Goal: Information Seeking & Learning: Find specific fact

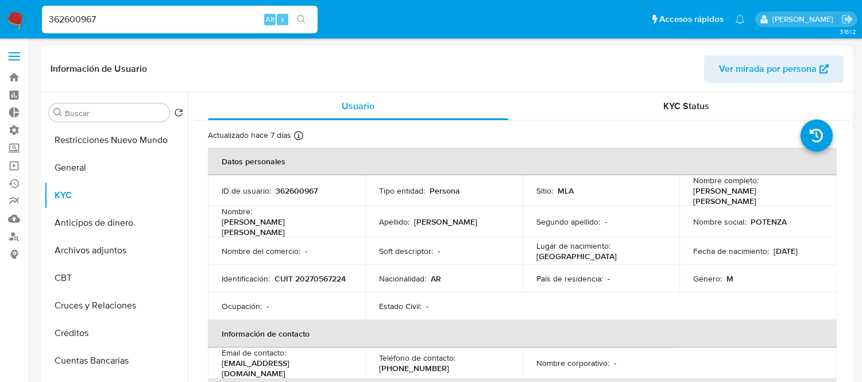
select select "10"
click at [126, 23] on input "362600967" at bounding box center [180, 19] width 276 height 15
paste input "20339625116"
type input "20339625116"
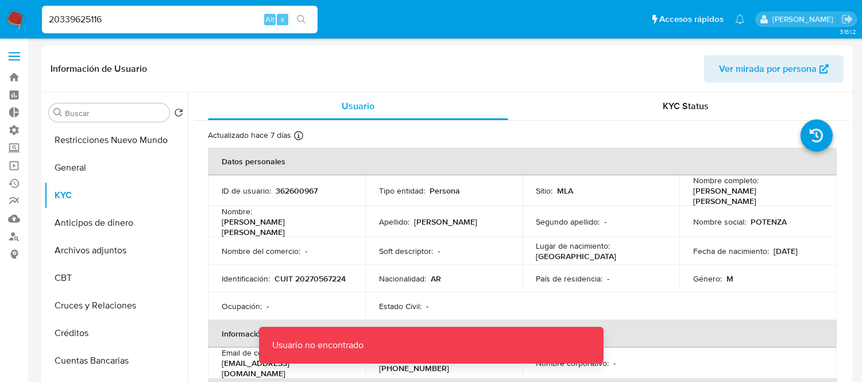
click at [10, 56] on span at bounding box center [14, 57] width 11 height 2
click at [0, 0] on input "checkbox" at bounding box center [0, 0] width 0 height 0
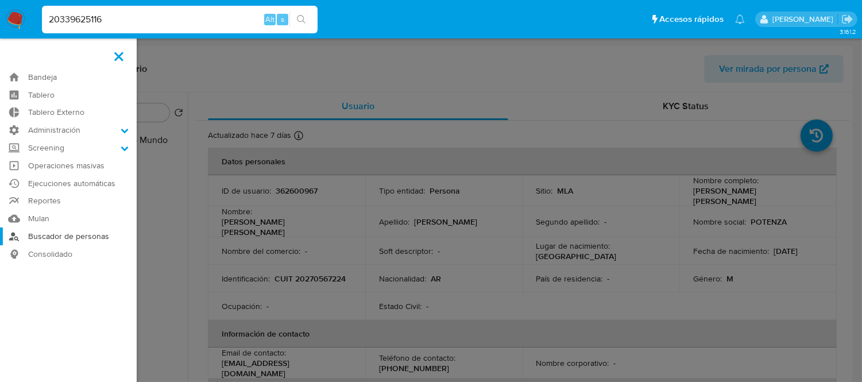
click at [58, 240] on link "Buscador de personas" at bounding box center [68, 236] width 137 height 18
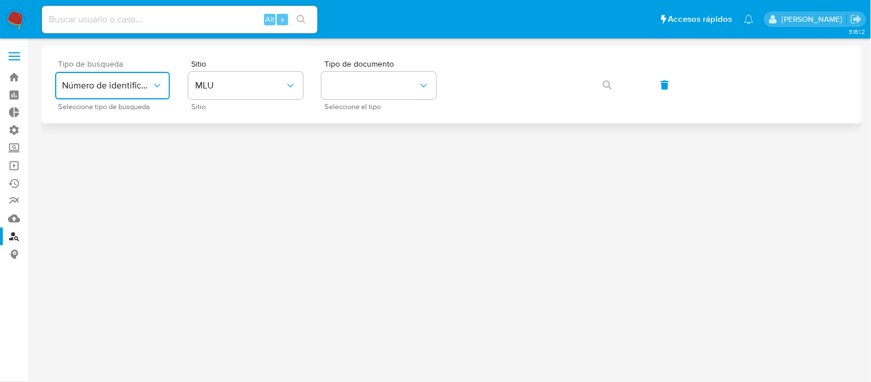
click at [150, 85] on span "Número de identificación" at bounding box center [107, 85] width 90 height 11
click at [125, 127] on span "Número de identificación" at bounding box center [109, 122] width 94 height 23
click at [259, 88] on button "site_id" at bounding box center [245, 86] width 115 height 28
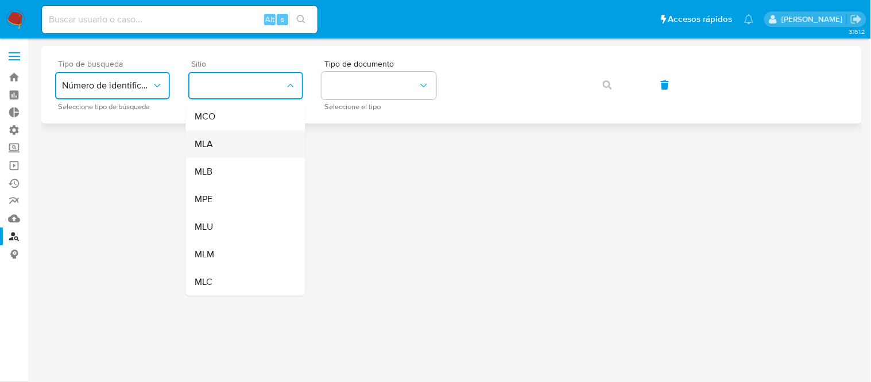
click at [243, 140] on div "MLA" at bounding box center [242, 144] width 94 height 28
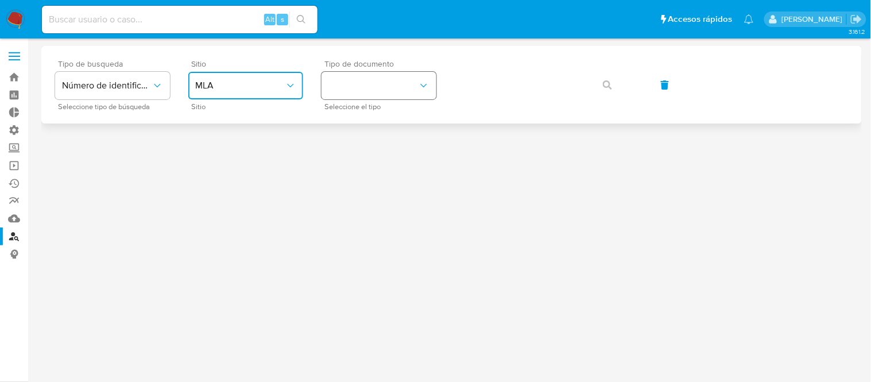
click at [372, 81] on button "identificationType" at bounding box center [379, 86] width 115 height 28
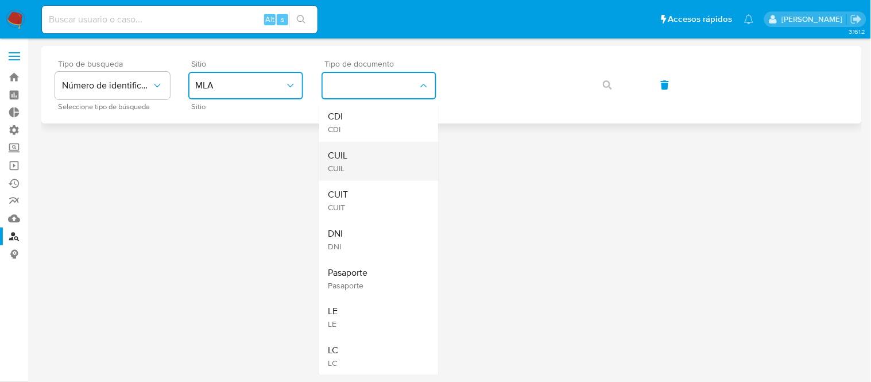
click at [358, 152] on div "CUIL CUIL" at bounding box center [375, 161] width 94 height 39
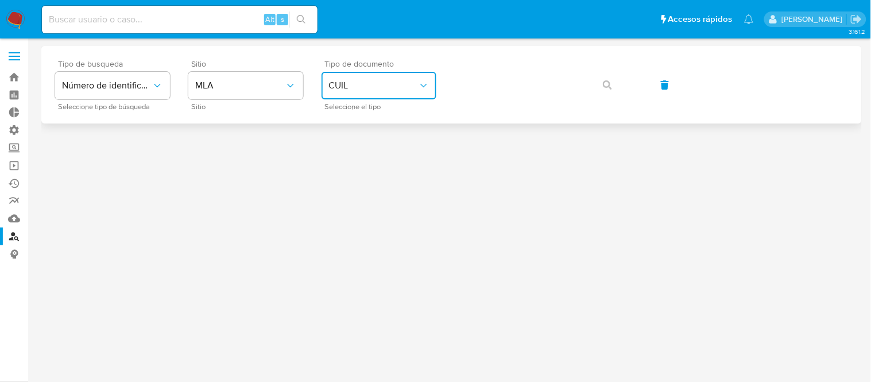
click at [346, 89] on span "CUIL" at bounding box center [373, 85] width 90 height 11
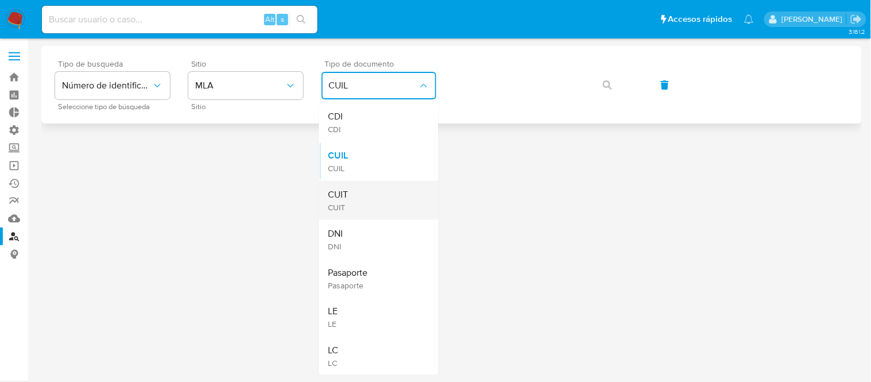
click at [369, 210] on div "CUIT CUIT" at bounding box center [375, 200] width 94 height 39
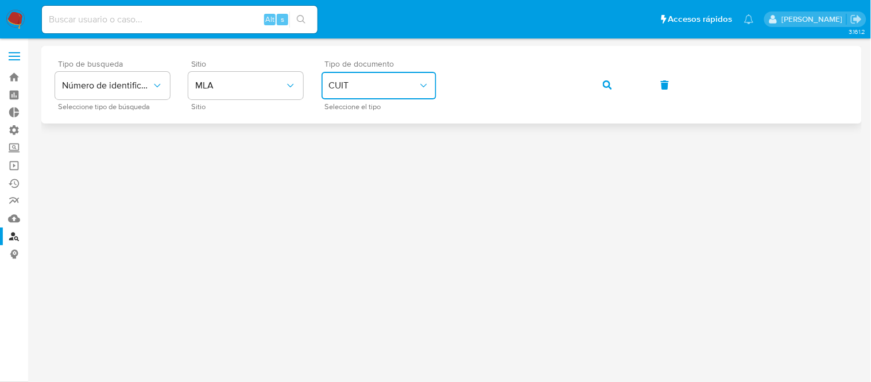
click at [606, 87] on icon "button" at bounding box center [607, 84] width 9 height 9
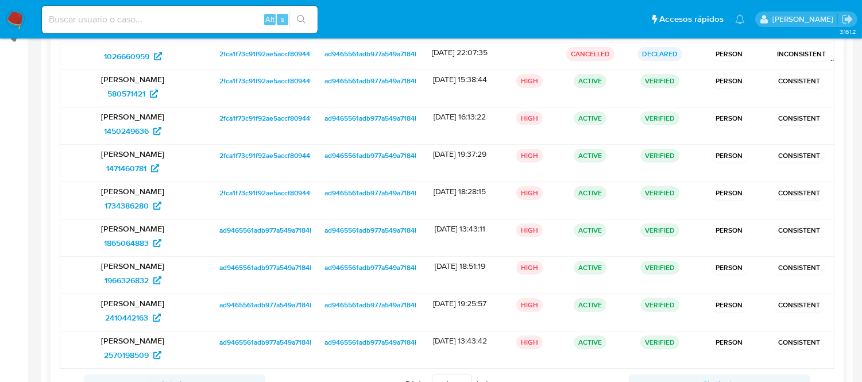
scroll to position [247, 0]
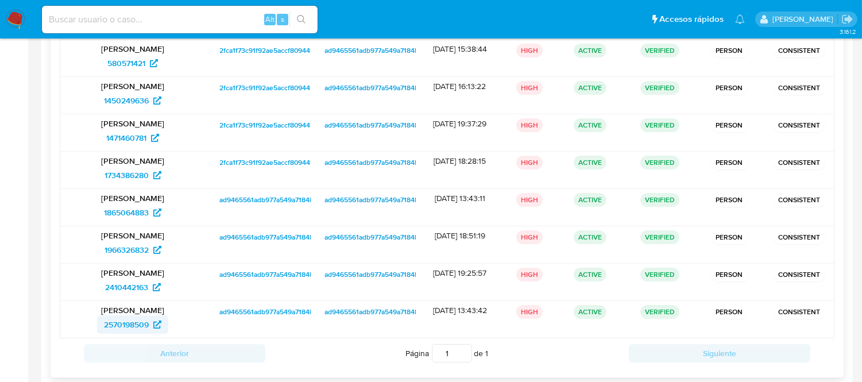
click at [123, 322] on span "2570198509" at bounding box center [126, 324] width 45 height 18
click at [136, 290] on span "2410442163" at bounding box center [126, 287] width 43 height 18
click at [92, 14] on input at bounding box center [180, 19] width 276 height 15
paste input "1966326832"
type input "1966326832"
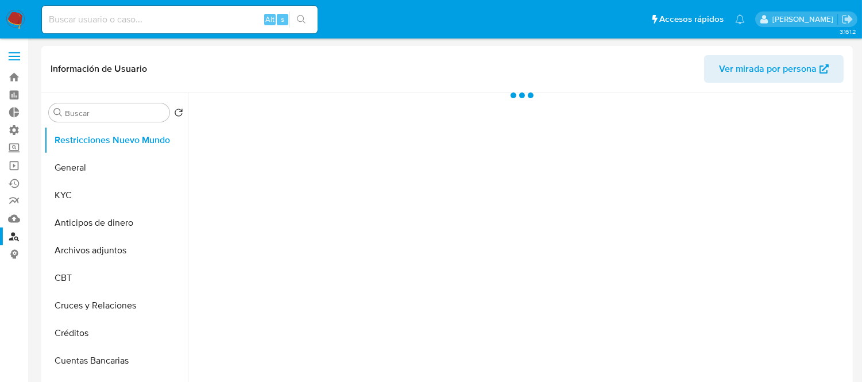
select select "10"
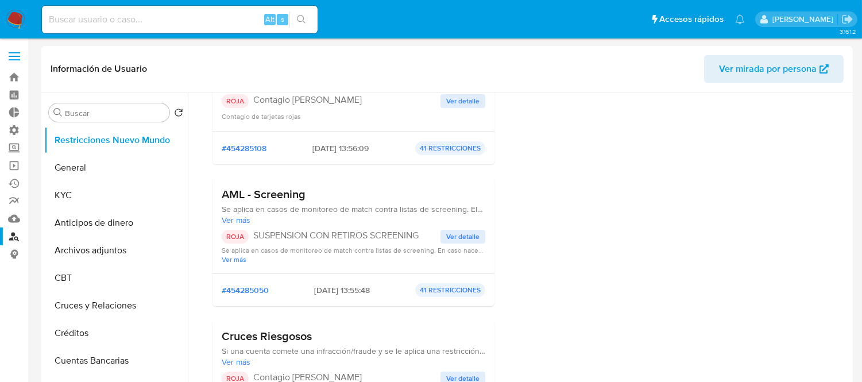
scroll to position [446, 0]
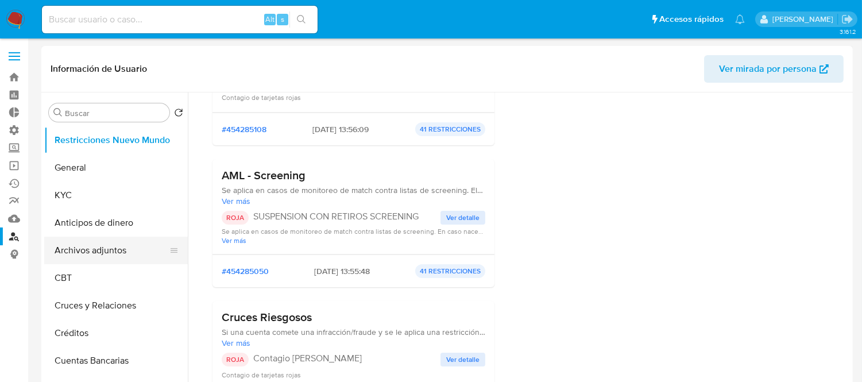
click at [75, 253] on button "Archivos adjuntos" at bounding box center [111, 251] width 134 height 28
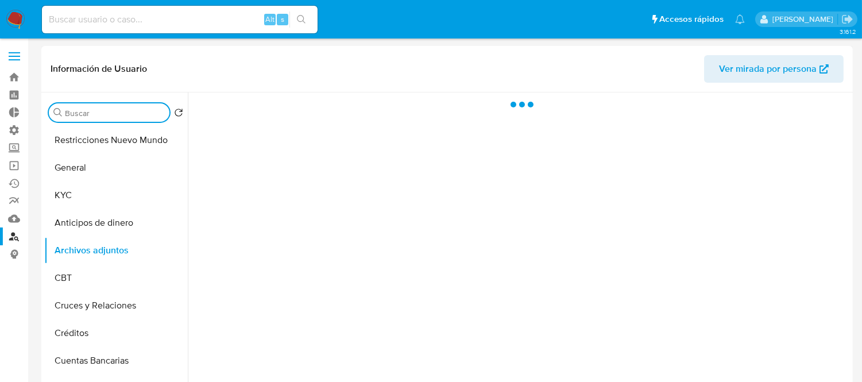
click at [86, 113] on input "Buscar" at bounding box center [115, 113] width 100 height 10
type input "o"
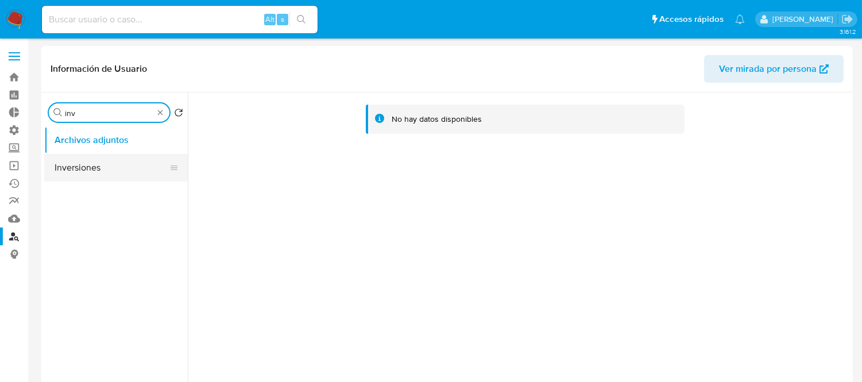
type input "inv"
click at [86, 165] on button "Inversiones" at bounding box center [111, 168] width 134 height 28
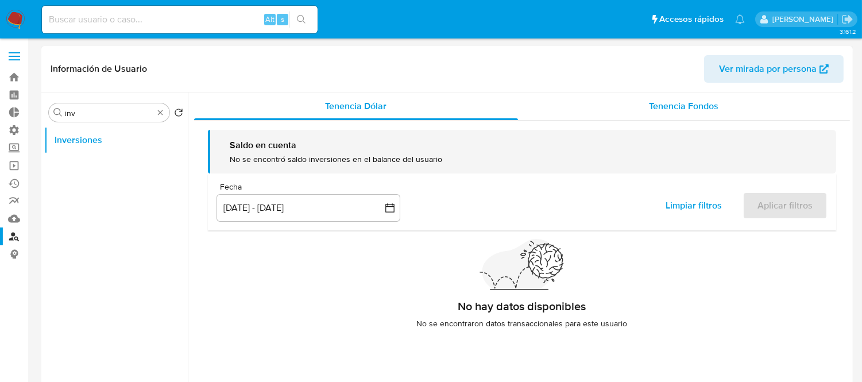
click at [699, 107] on span "Tenencia Fondos" at bounding box center [683, 105] width 69 height 13
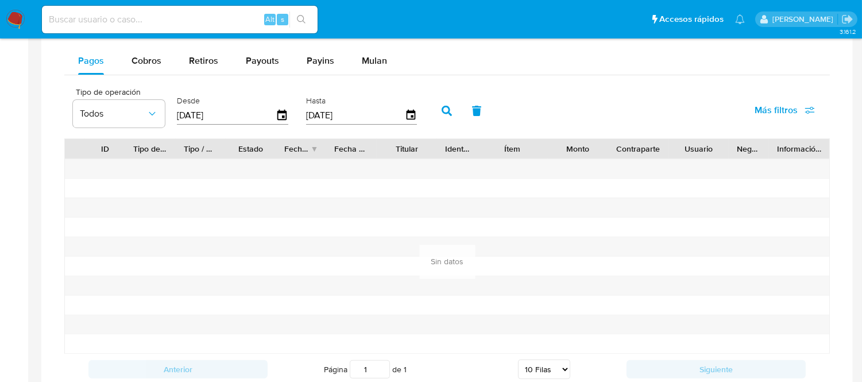
scroll to position [638, 0]
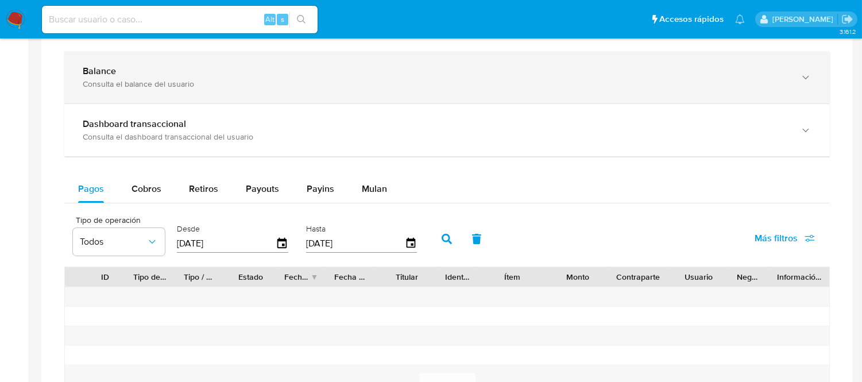
click at [288, 88] on div "Consulta el balance del usuario" at bounding box center [436, 84] width 706 height 10
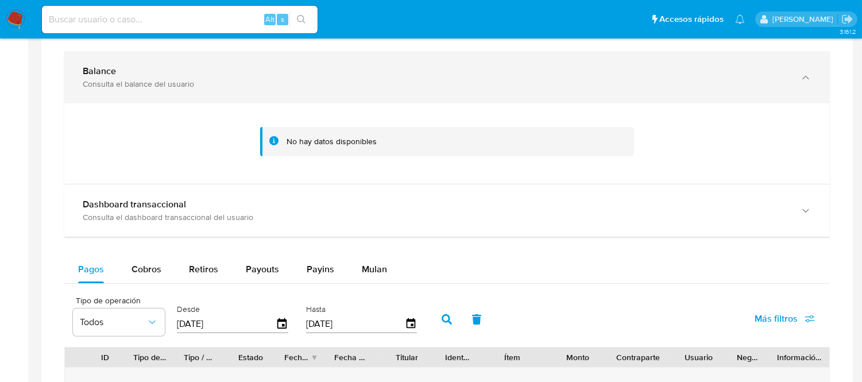
click at [220, 85] on div "Consulta el balance del usuario" at bounding box center [436, 84] width 706 height 10
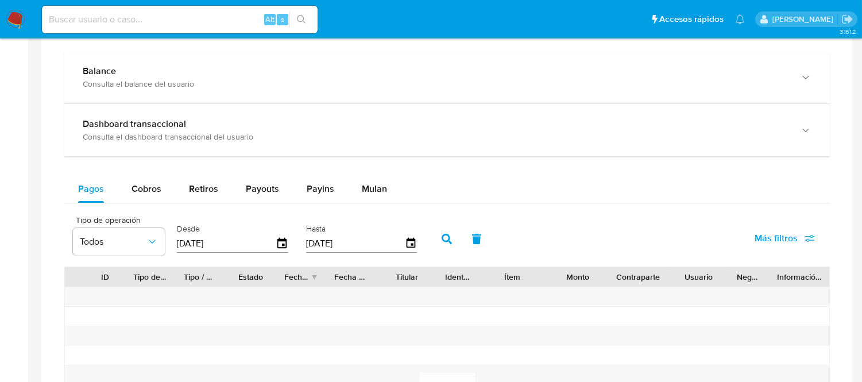
click at [139, 32] on div "Alt s" at bounding box center [180, 20] width 276 height 28
click at [134, 26] on div "Alt s" at bounding box center [180, 20] width 276 height 28
drag, startPoint x: 133, startPoint y: 25, endPoint x: 128, endPoint y: 21, distance: 6.2
click at [129, 22] on input at bounding box center [180, 19] width 276 height 15
paste input "632511145"
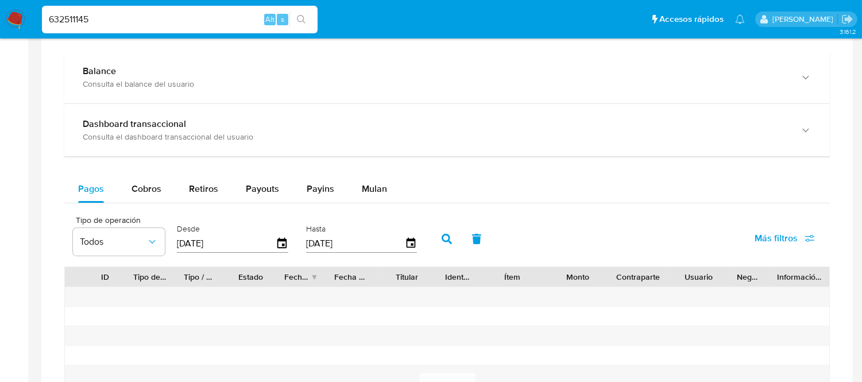
type input "632511145"
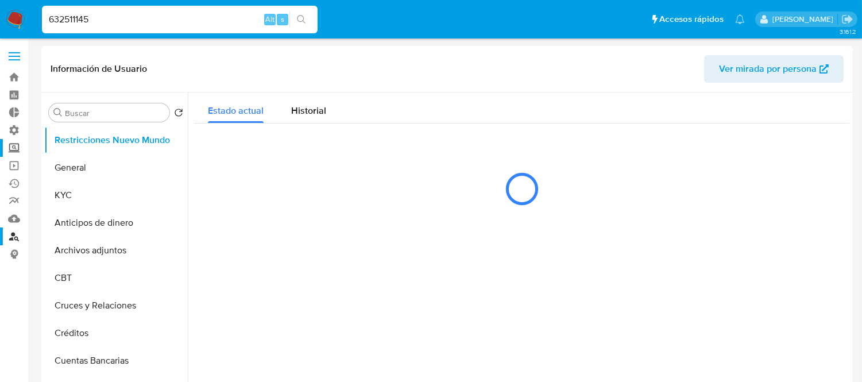
select select "10"
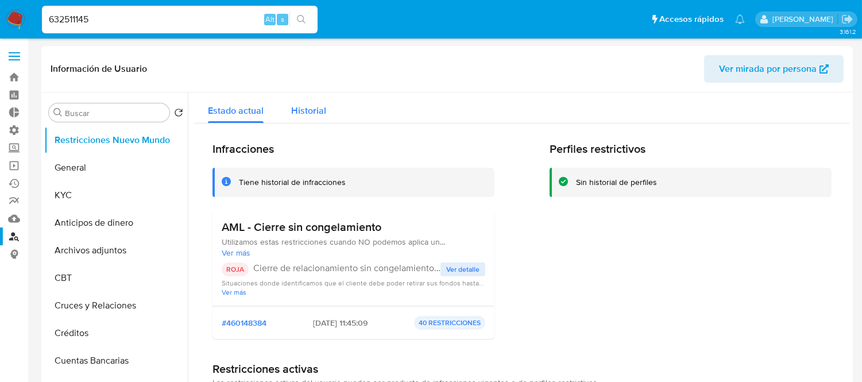
click at [292, 111] on span "Historial" at bounding box center [308, 110] width 35 height 13
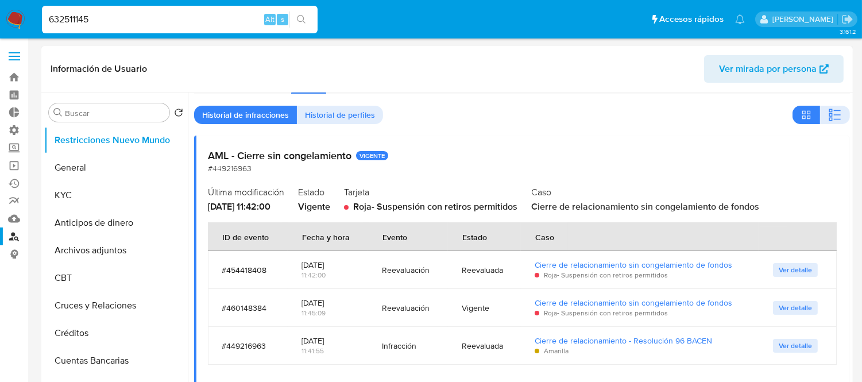
scroll to position [45, 0]
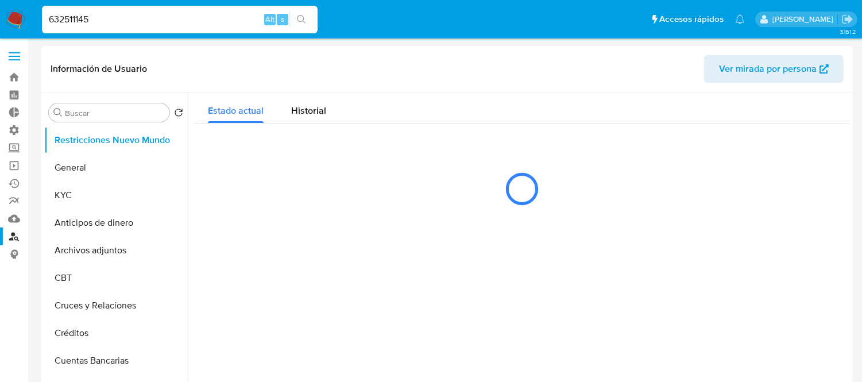
select select "10"
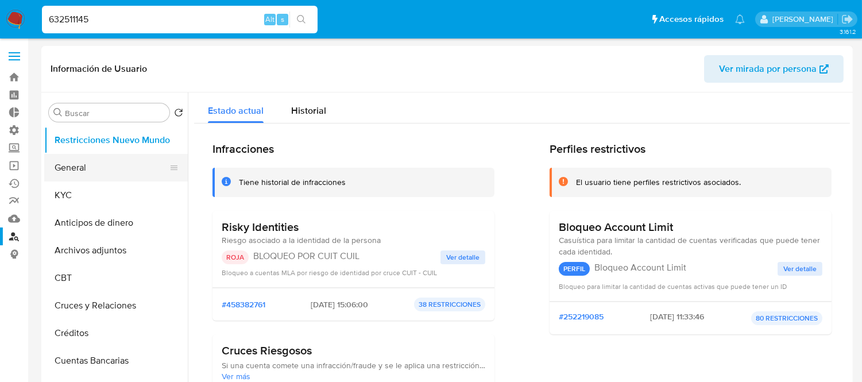
click at [92, 173] on button "General" at bounding box center [111, 168] width 134 height 28
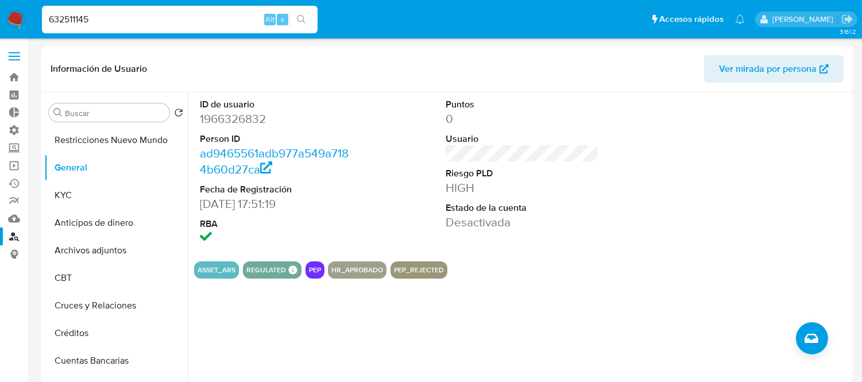
click at [153, 7] on div "632511145 Alt s" at bounding box center [180, 20] width 276 height 28
click at [148, 29] on div "632511145 Alt s" at bounding box center [180, 20] width 276 height 28
click at [136, 22] on input "632511145" at bounding box center [180, 19] width 276 height 15
paste input "473332651"
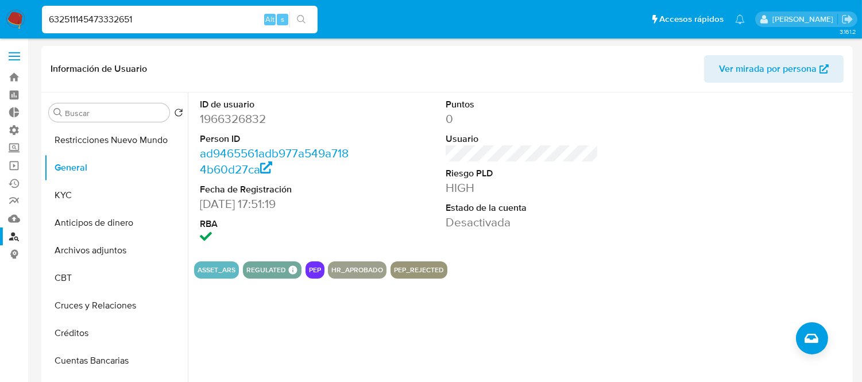
click at [136, 22] on input "632511145473332651" at bounding box center [180, 19] width 276 height 15
paste input
type input "473332651"
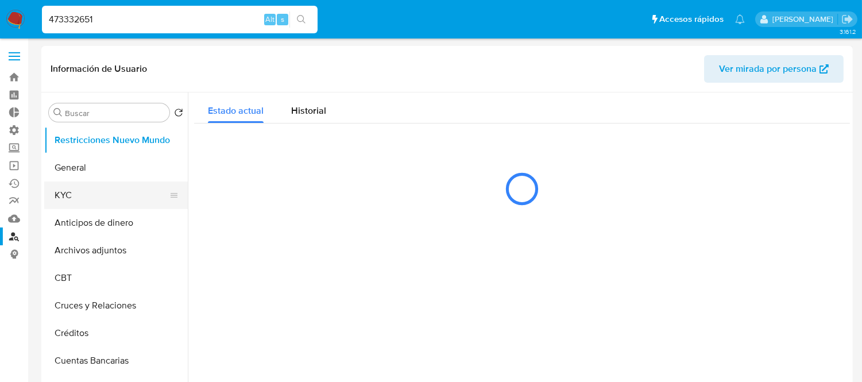
select select "10"
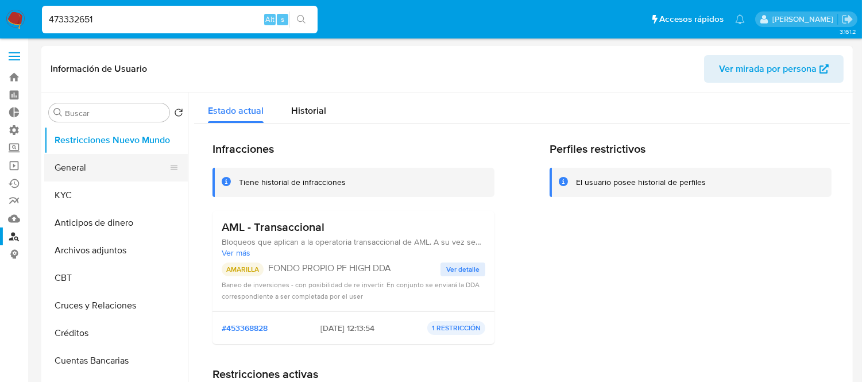
click at [116, 167] on button "General" at bounding box center [111, 168] width 134 height 28
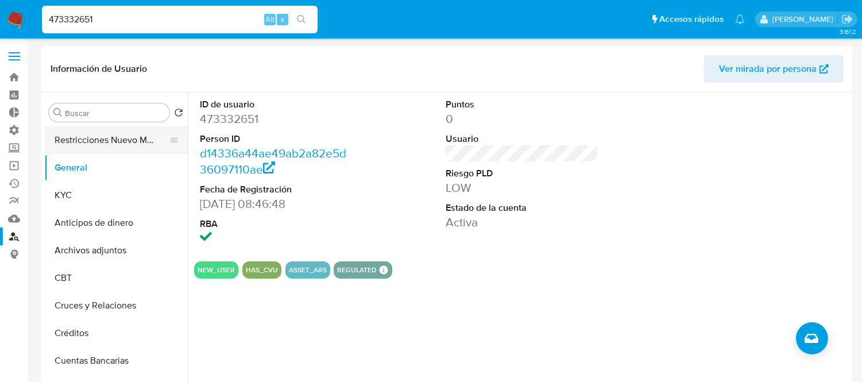
click at [78, 144] on button "Restricciones Nuevo Mundo" at bounding box center [111, 140] width 134 height 28
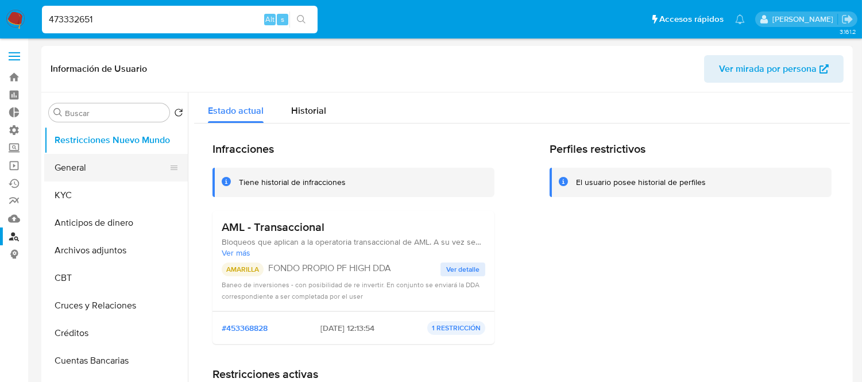
click at [69, 158] on button "General" at bounding box center [111, 168] width 134 height 28
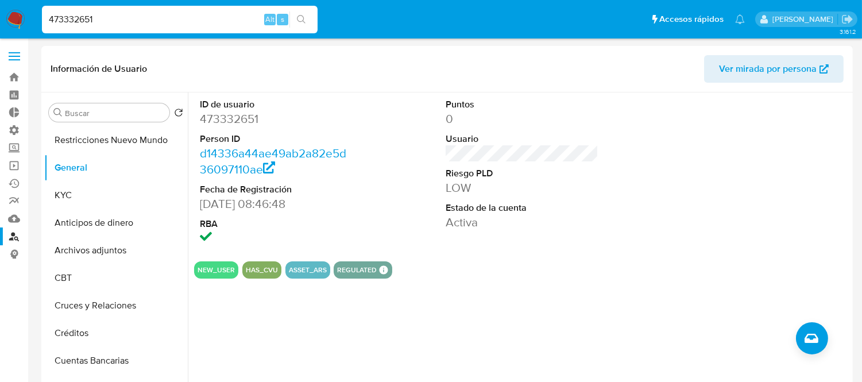
drag, startPoint x: 280, startPoint y: 270, endPoint x: 339, endPoint y: 263, distance: 59.6
click at [339, 263] on div "NEW_USER HAS_CVU ASSET_ARS REGULATED REGULATED MLA UIF COMPLIES Mark Id MLA_UIF…" at bounding box center [522, 269] width 656 height 17
click at [300, 310] on div "ID de usuario 473332651 Person ID d14336a44ae49ab2a82e5d36097110ae Fecha de Reg…" at bounding box center [519, 239] width 662 height 294
click at [115, 20] on input "473332651" at bounding box center [180, 19] width 276 height 15
paste input "538677494"
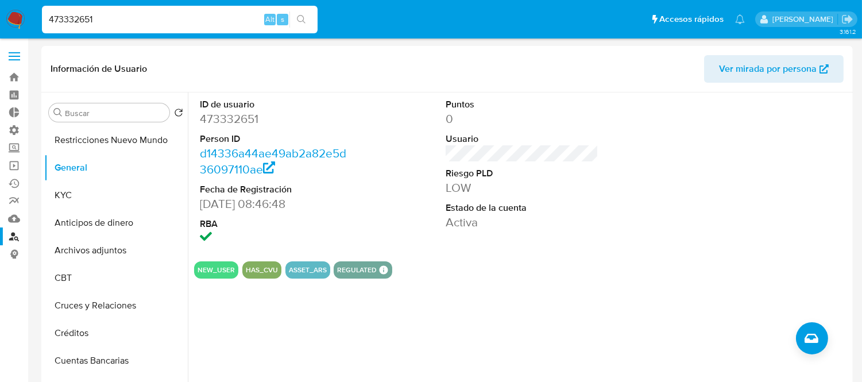
click at [115, 20] on input "473332651" at bounding box center [180, 19] width 276 height 15
type input "538677494"
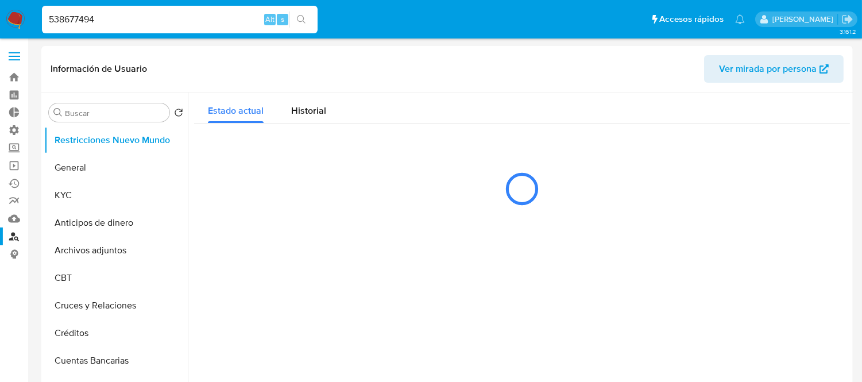
select select "10"
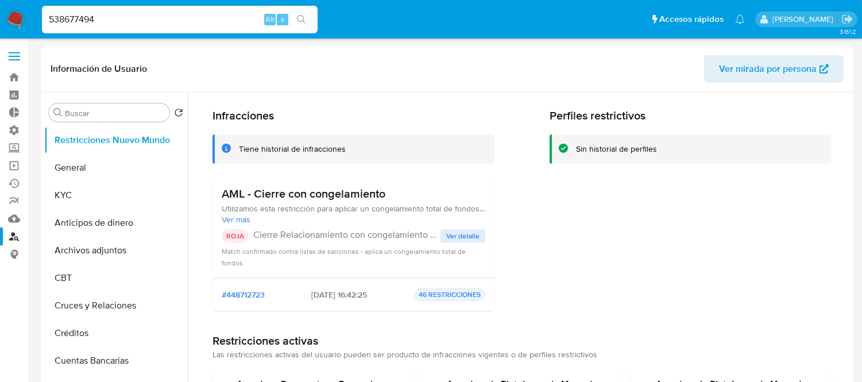
scroll to position [64, 0]
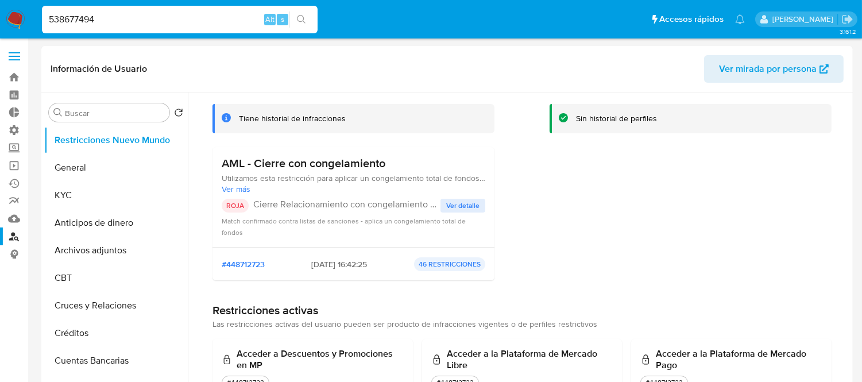
click at [106, 26] on input "538677494" at bounding box center [180, 19] width 276 height 15
paste input "2533214859"
type input "2533214859"
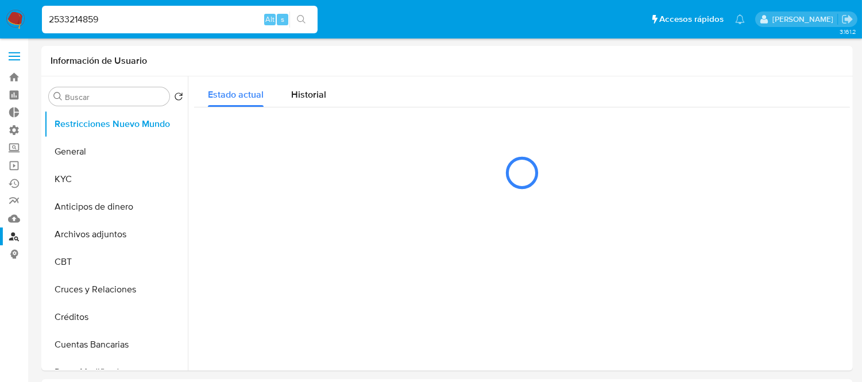
select select "10"
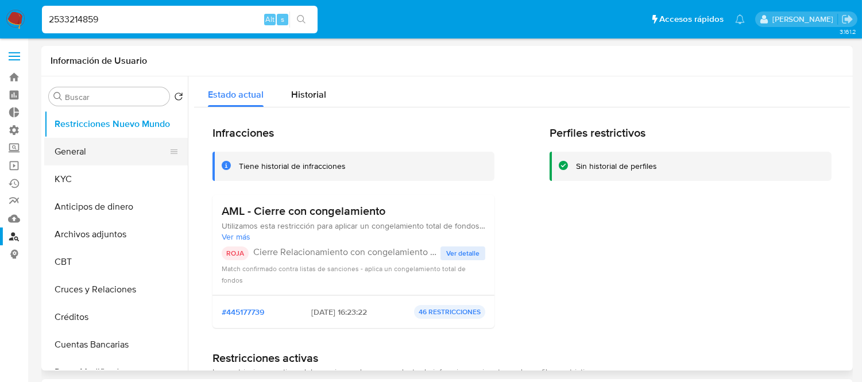
click at [83, 150] on button "General" at bounding box center [111, 152] width 134 height 28
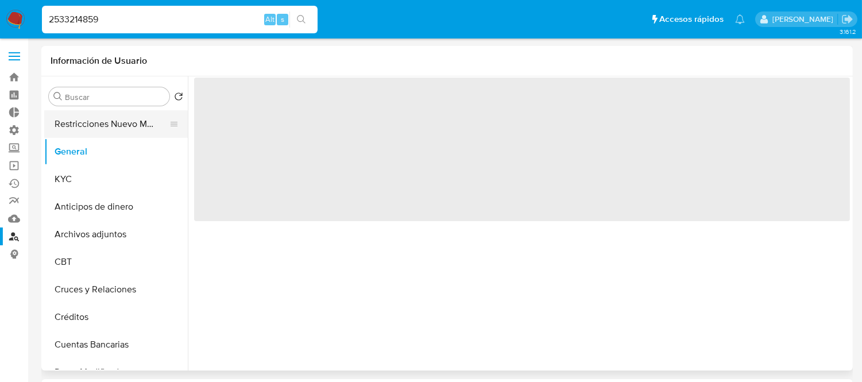
click at [82, 127] on button "Restricciones Nuevo Mundo" at bounding box center [111, 124] width 134 height 28
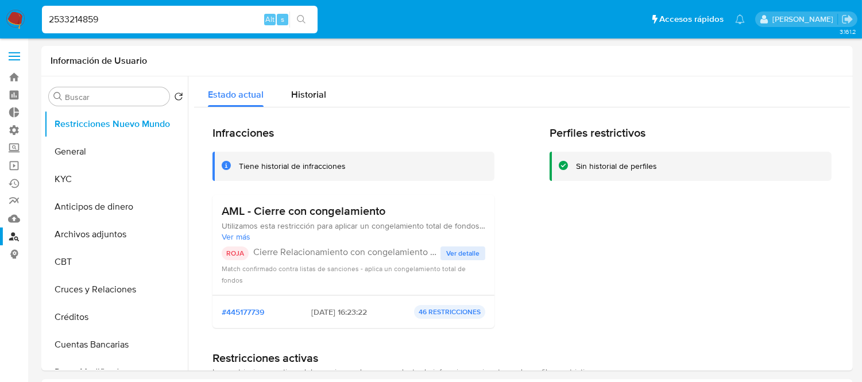
click at [76, 16] on input "2533214859" at bounding box center [180, 19] width 276 height 15
paste input "382605525"
type input "2382605525"
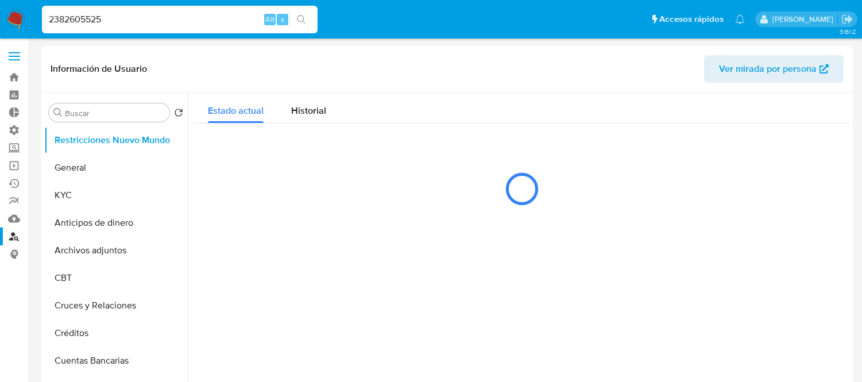
select select "10"
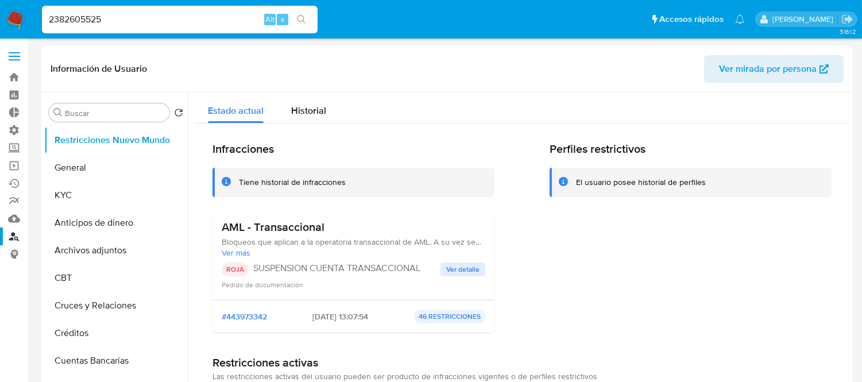
click at [85, 21] on input "2382605525" at bounding box center [180, 19] width 276 height 15
paste input "16128128"
type input "216128128"
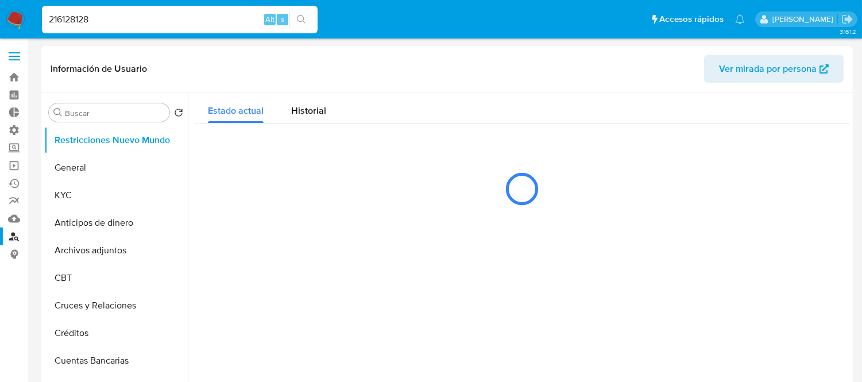
select select "10"
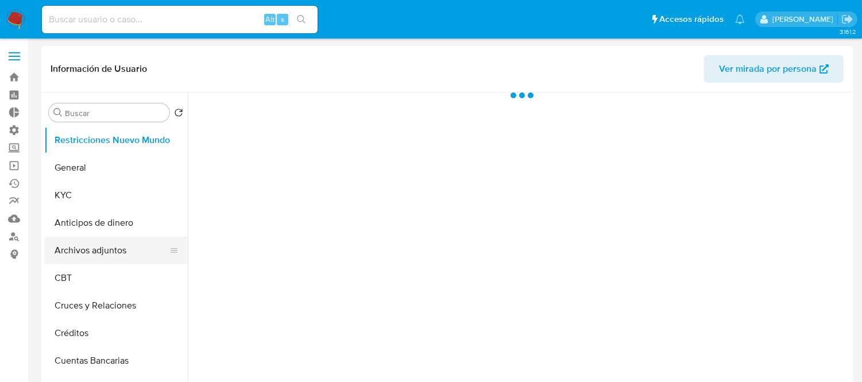
select select "10"
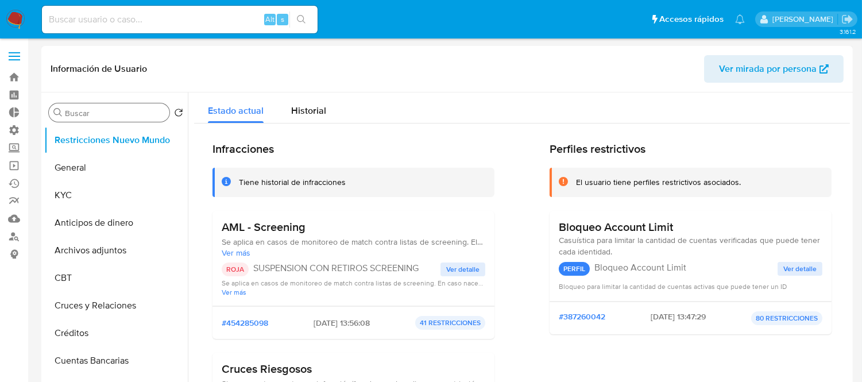
click at [118, 106] on div "Buscar" at bounding box center [109, 112] width 121 height 18
click at [118, 111] on input "Buscar" at bounding box center [115, 113] width 100 height 10
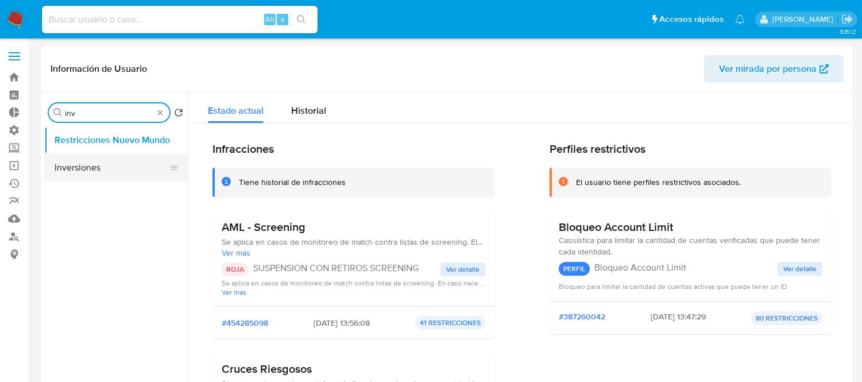
type input "inv"
click at [113, 168] on button "Inversiones" at bounding box center [111, 168] width 134 height 28
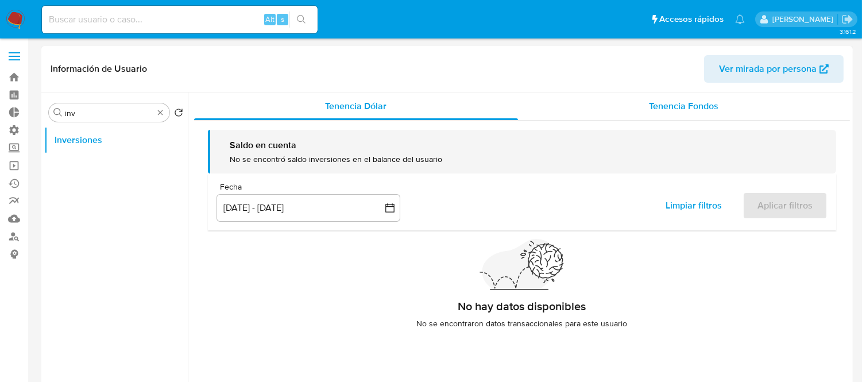
click at [661, 103] on span "Tenencia Fondos" at bounding box center [683, 105] width 69 height 13
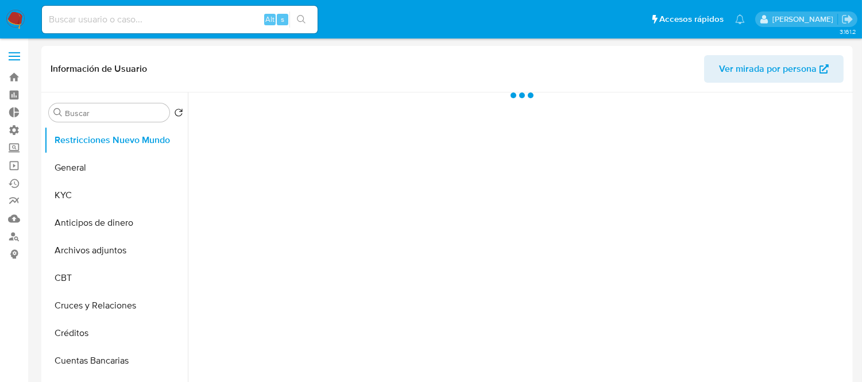
select select "10"
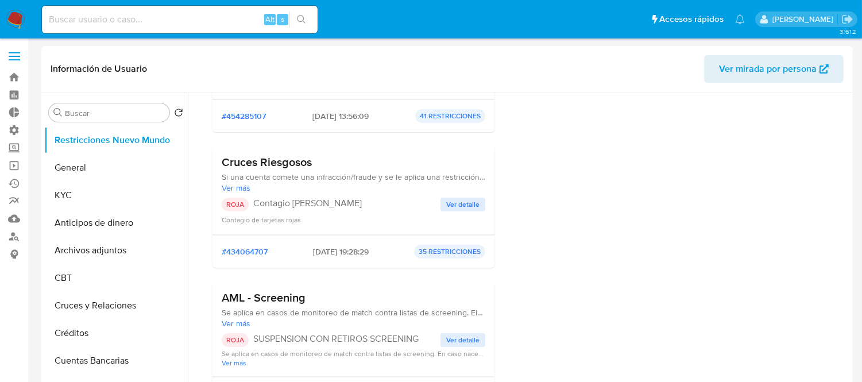
scroll to position [510, 0]
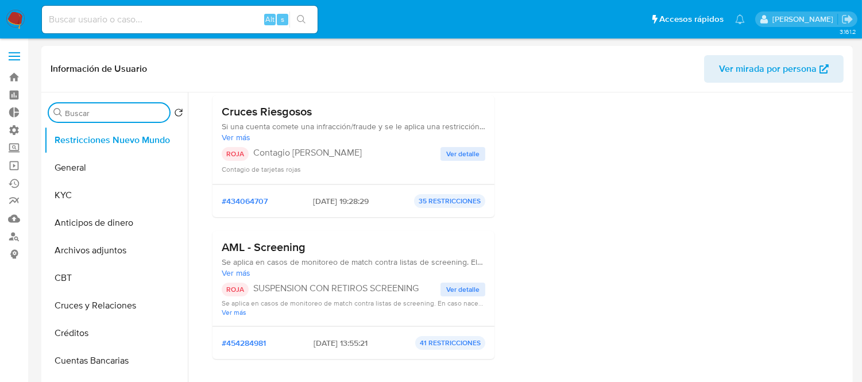
click at [100, 111] on input "Buscar" at bounding box center [115, 113] width 100 height 10
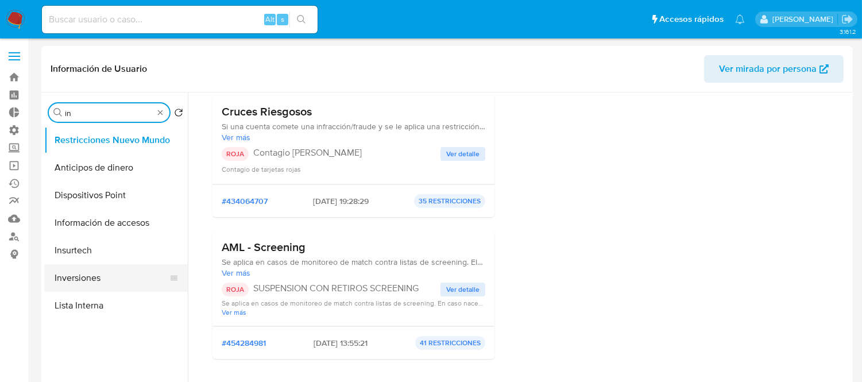
type input "in"
click at [67, 283] on button "Inversiones" at bounding box center [111, 278] width 134 height 28
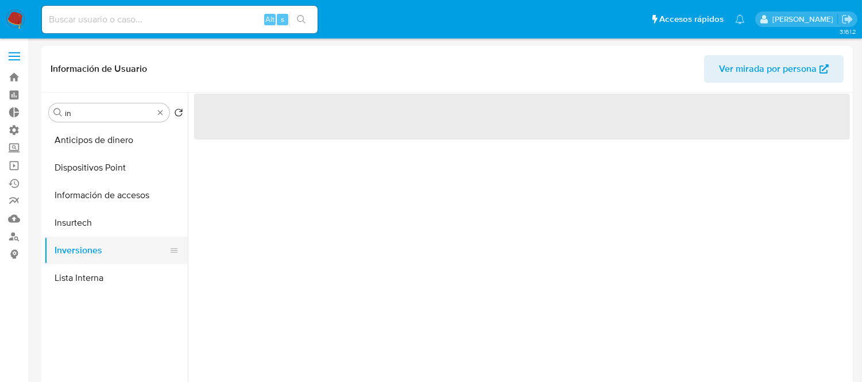
scroll to position [0, 0]
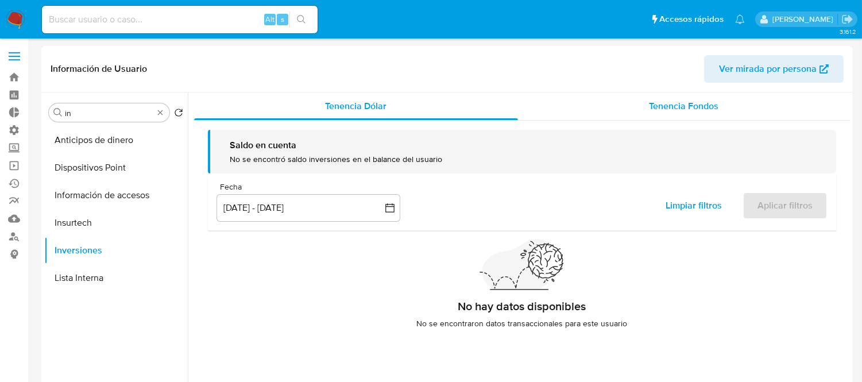
click at [665, 103] on span "Tenencia Fondos" at bounding box center [683, 105] width 69 height 13
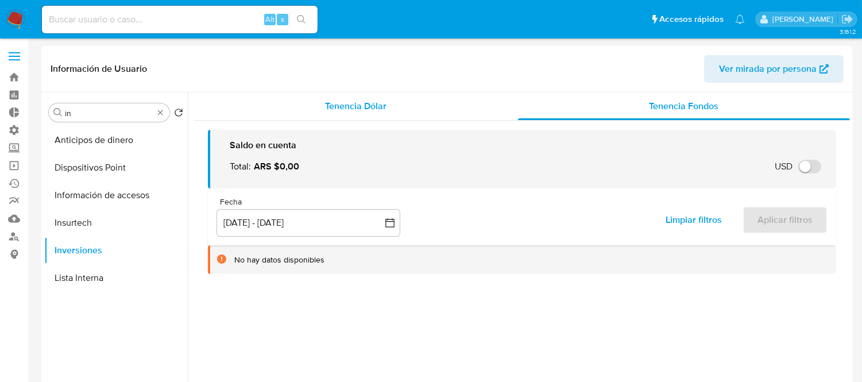
click at [347, 100] on span "Tenencia Dólar" at bounding box center [356, 105] width 61 height 13
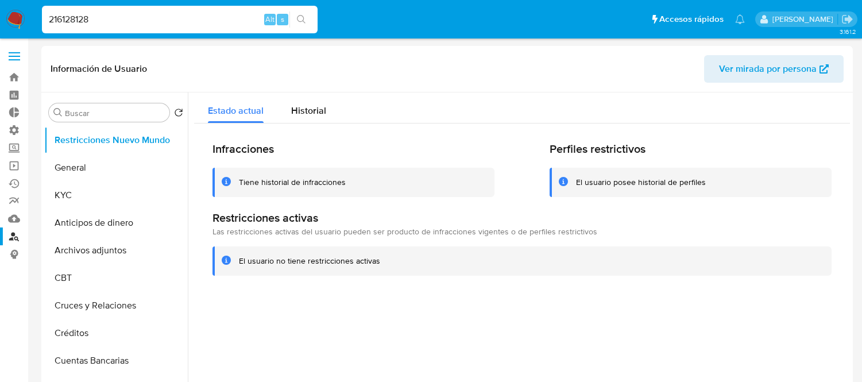
select select "10"
click at [144, 25] on input "216128128" at bounding box center [180, 19] width 276 height 15
paste input "736332736"
type input "736332736"
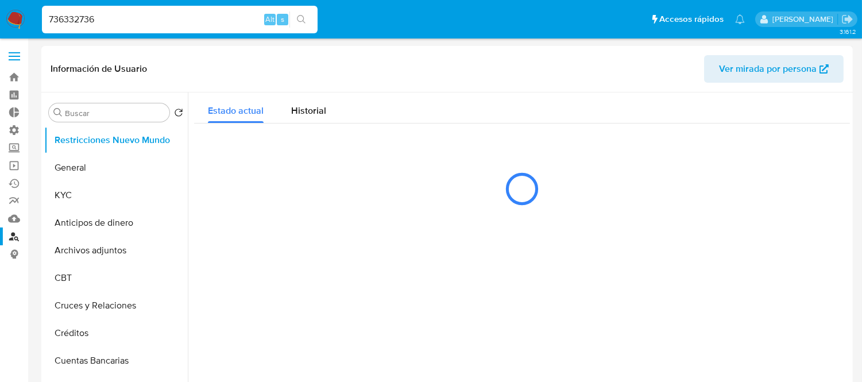
select select "10"
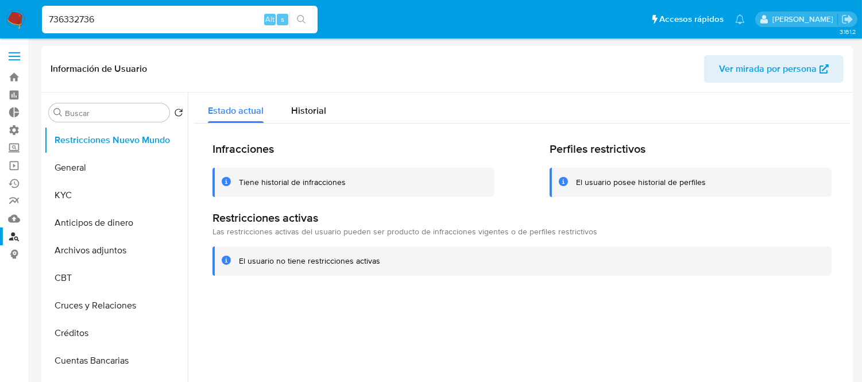
click at [98, 18] on input "736332736" at bounding box center [180, 19] width 276 height 15
paste input "85562489"
click at [98, 18] on input "736332736" at bounding box center [180, 19] width 276 height 15
type input "785562489"
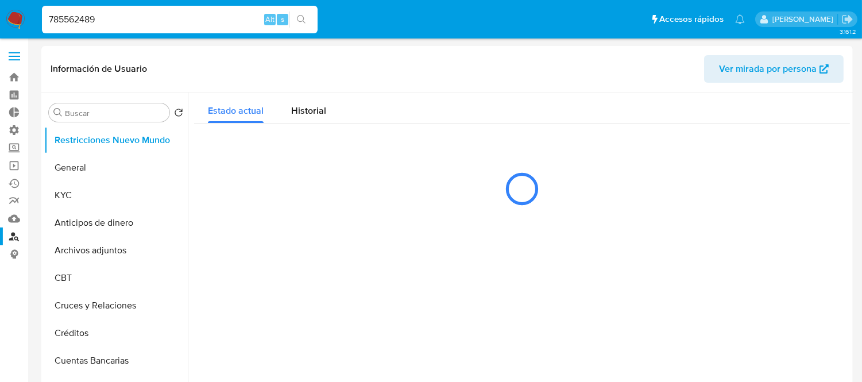
select select "10"
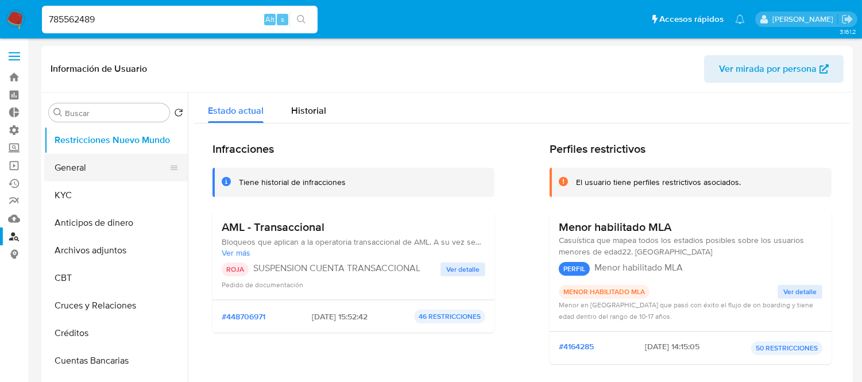
click at [85, 164] on button "General" at bounding box center [111, 168] width 134 height 28
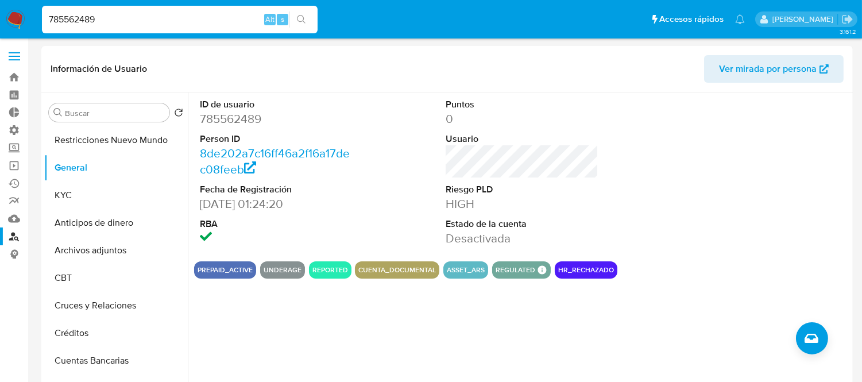
click at [94, 17] on input "785562489" at bounding box center [180, 19] width 276 height 15
click at [75, 146] on button "Restricciones Nuevo Mundo" at bounding box center [111, 140] width 134 height 28
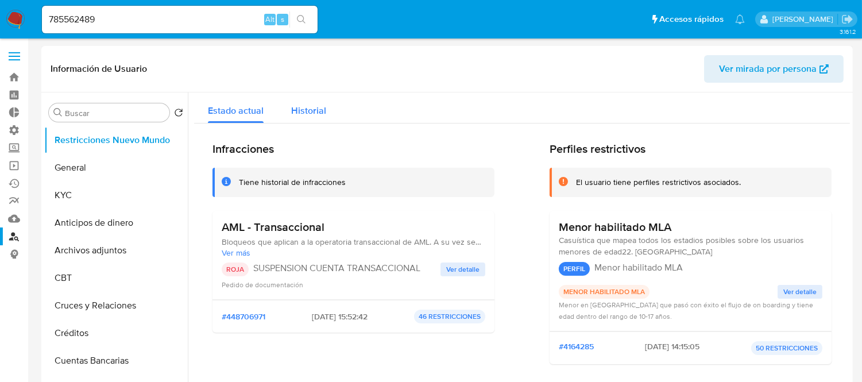
click at [318, 117] on div "Historial" at bounding box center [308, 107] width 35 height 30
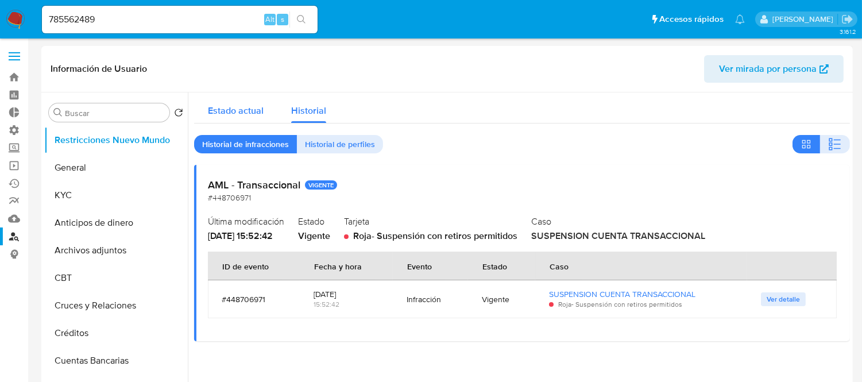
click at [225, 98] on div "Estado actual" at bounding box center [236, 107] width 56 height 30
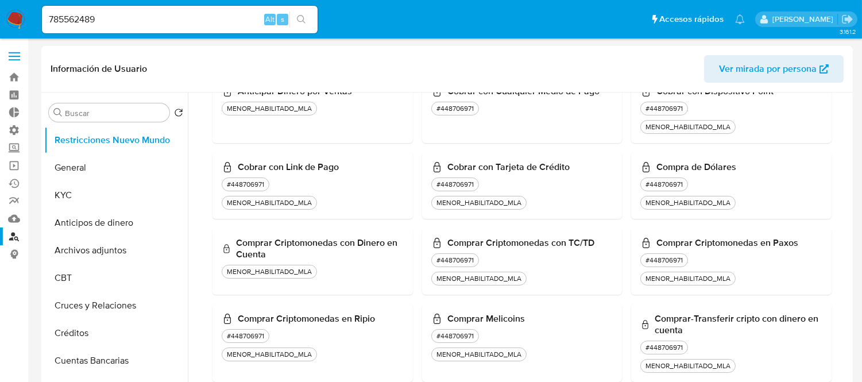
scroll to position [574, 0]
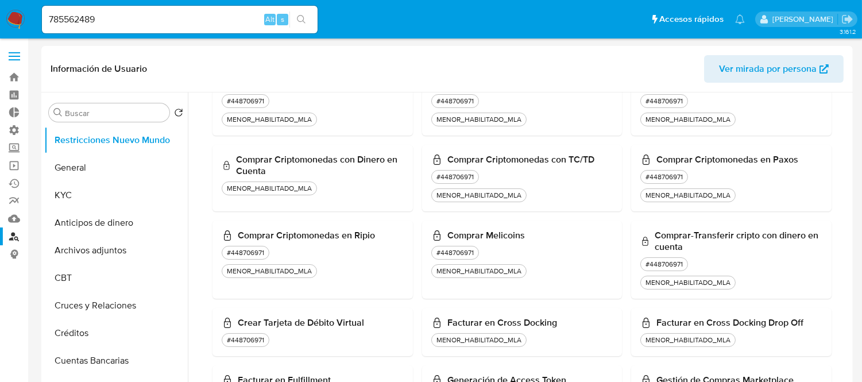
click at [134, 21] on input "785562489" at bounding box center [180, 19] width 276 height 15
paste input "432807731"
type input "432807731"
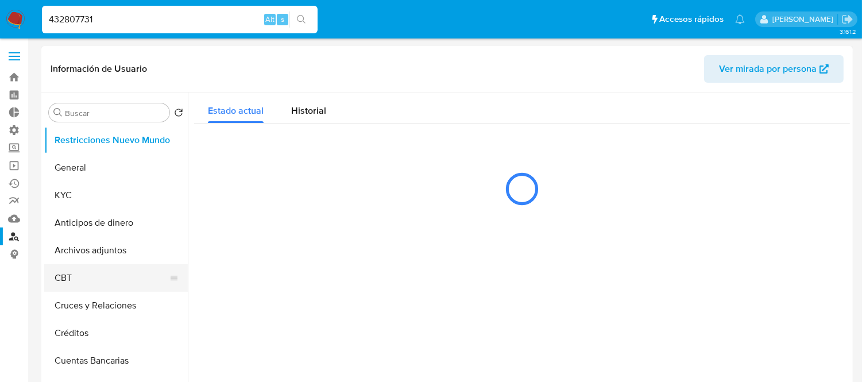
select select "10"
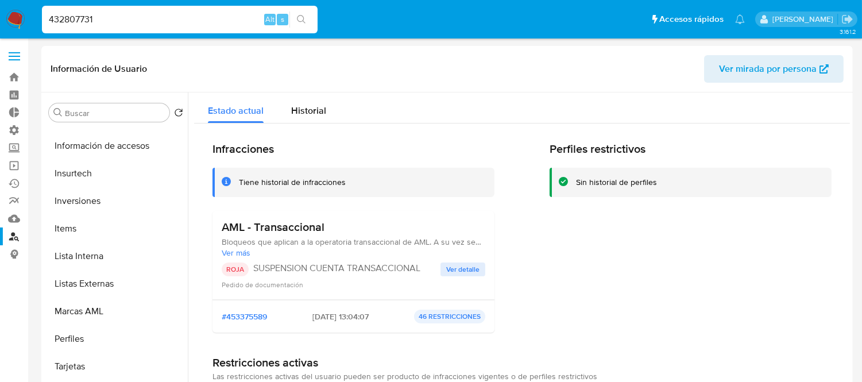
click at [107, 21] on input "432807731" at bounding box center [180, 19] width 276 height 15
paste input "1966326832"
type input "1966326832"
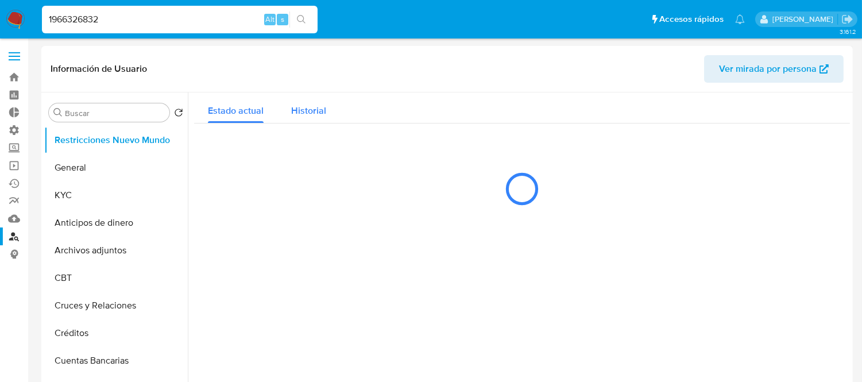
select select "10"
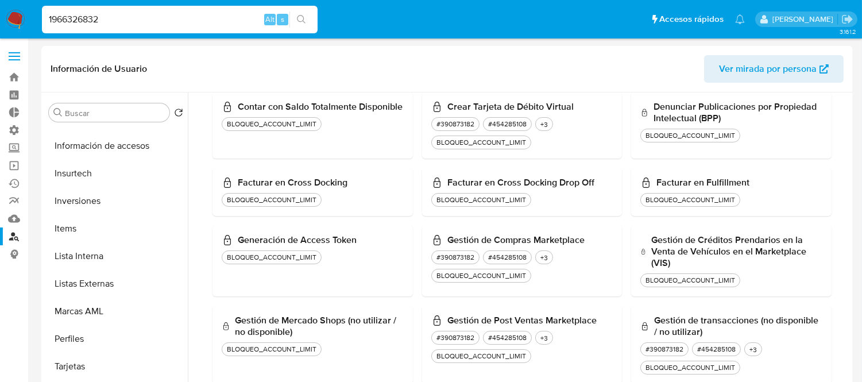
scroll to position [2351, 0]
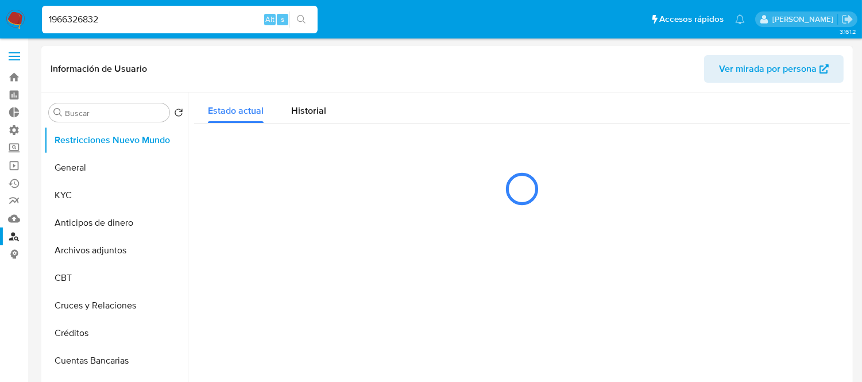
select select "10"
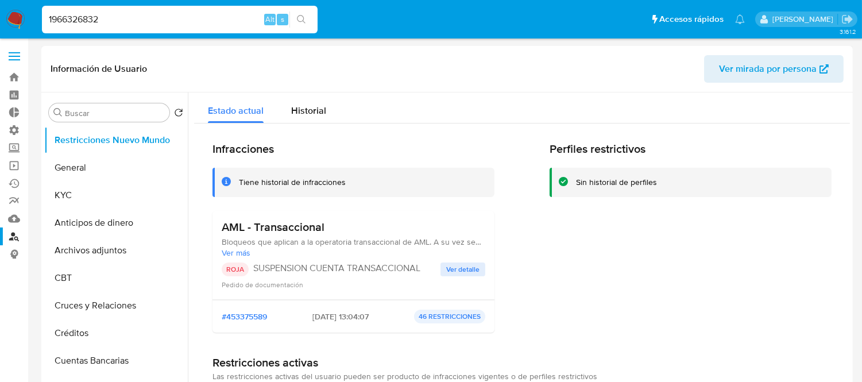
scroll to position [947, 0]
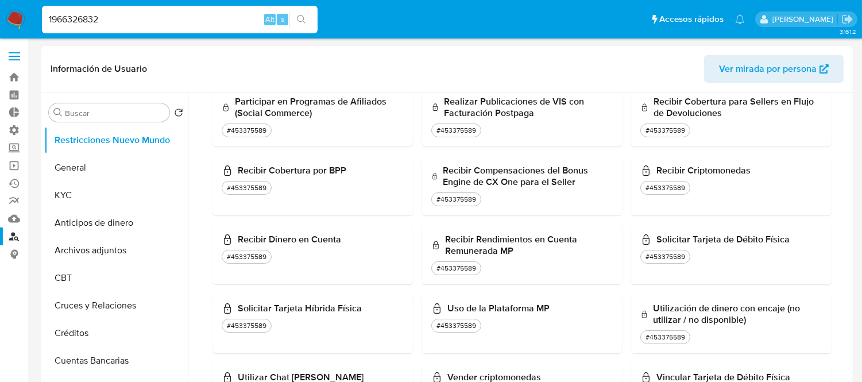
click at [113, 31] on div "1966326832 Alt s" at bounding box center [180, 20] width 276 height 28
click at [131, 16] on input "1966326832" at bounding box center [180, 19] width 276 height 15
click at [300, 18] on icon "search-icon" at bounding box center [301, 19] width 9 height 9
click at [141, 12] on input "1966326832" at bounding box center [180, 19] width 276 height 15
click at [90, 21] on input "1966326832" at bounding box center [180, 19] width 276 height 15
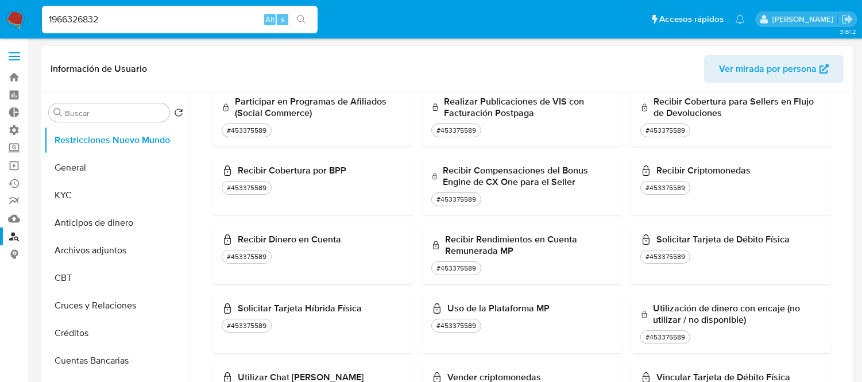
click at [90, 21] on input "1966326832" at bounding box center [180, 19] width 276 height 15
paste input "1966326832"
type input "1966326832"
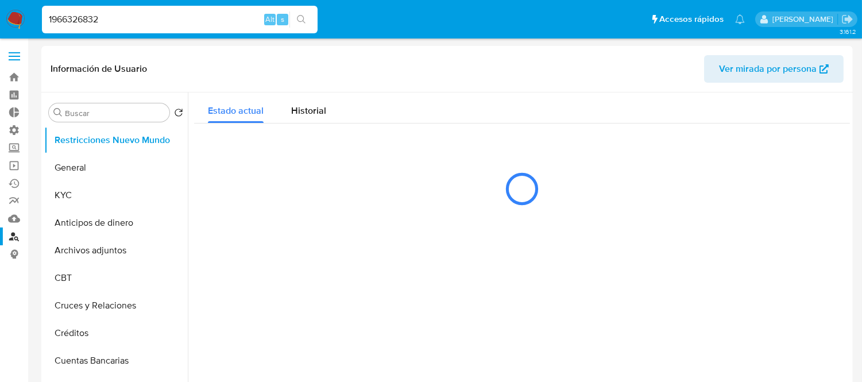
select select "10"
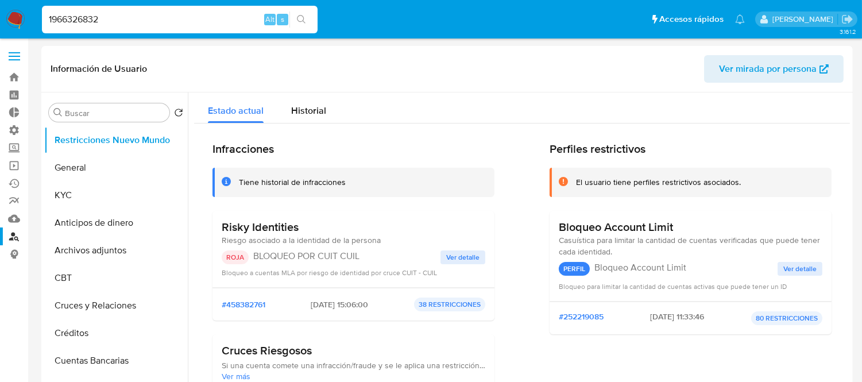
scroll to position [2351, 0]
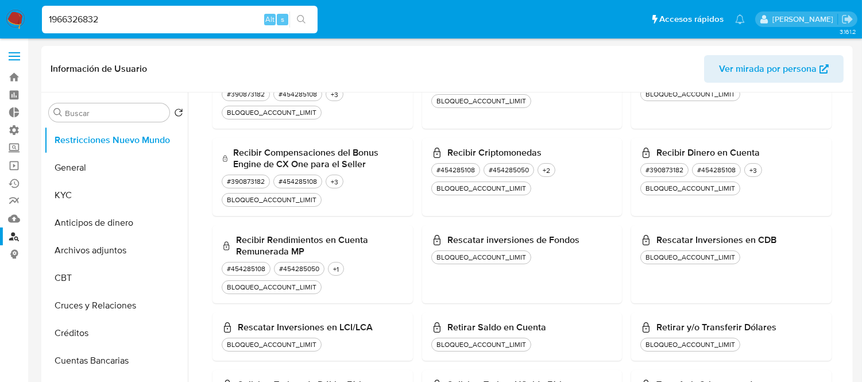
click at [141, 22] on input "1966326832" at bounding box center [180, 19] width 276 height 15
paste input "785562489"
type input "785562489"
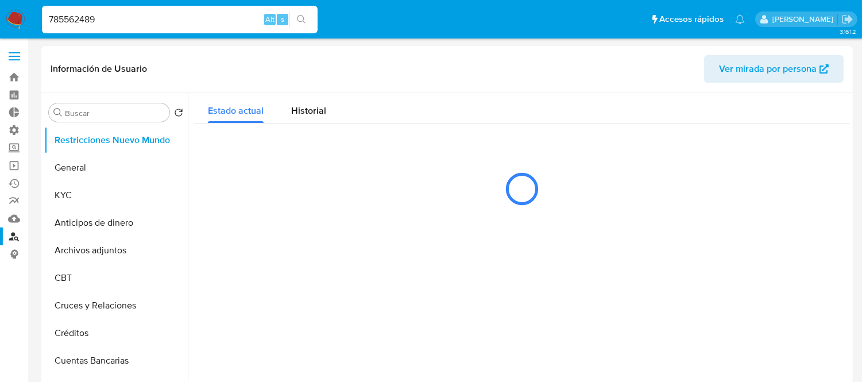
select select "10"
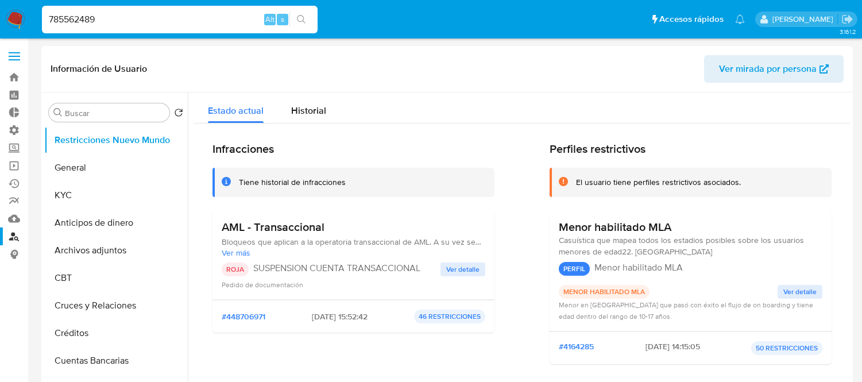
select select "10"
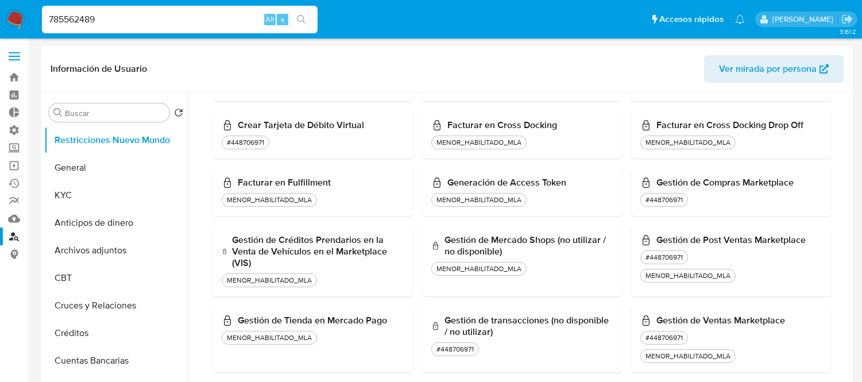
scroll to position [1547, 0]
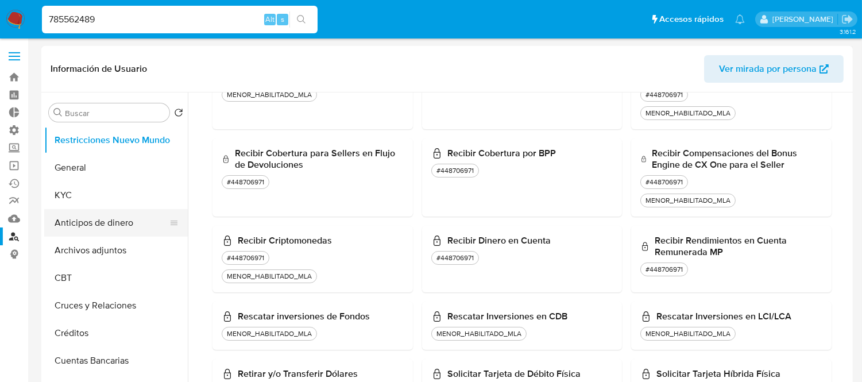
click at [78, 222] on button "Anticipos de dinero" at bounding box center [111, 223] width 134 height 28
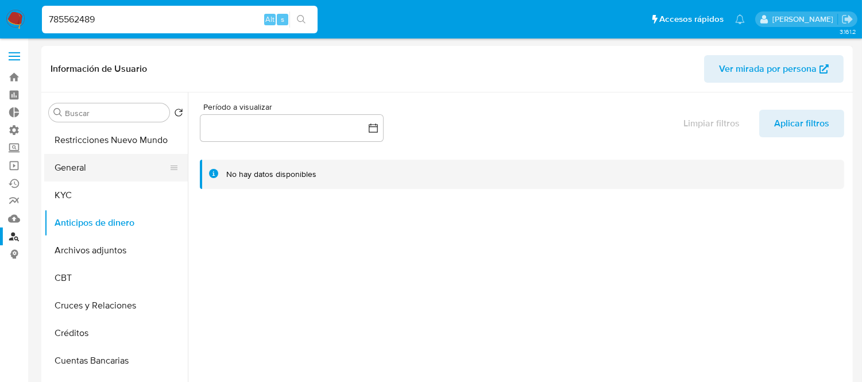
click at [111, 174] on button "General" at bounding box center [111, 168] width 134 height 28
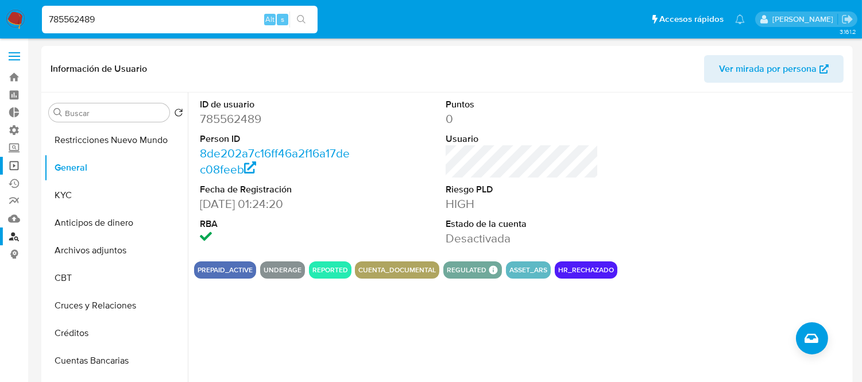
drag, startPoint x: 69, startPoint y: 140, endPoint x: 4, endPoint y: 159, distance: 68.3
click at [69, 140] on button "Restricciones Nuevo Mundo" at bounding box center [116, 140] width 144 height 28
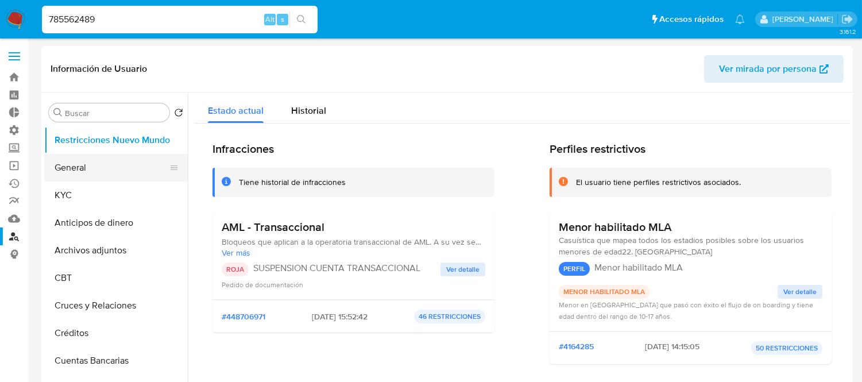
click at [55, 155] on button "General" at bounding box center [111, 168] width 134 height 28
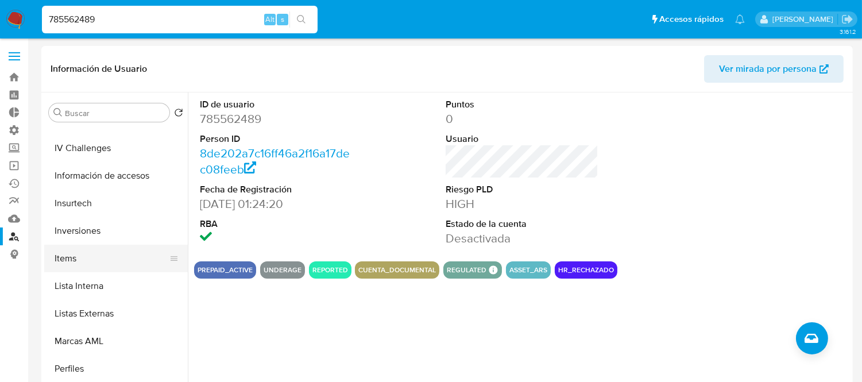
scroll to position [510, 0]
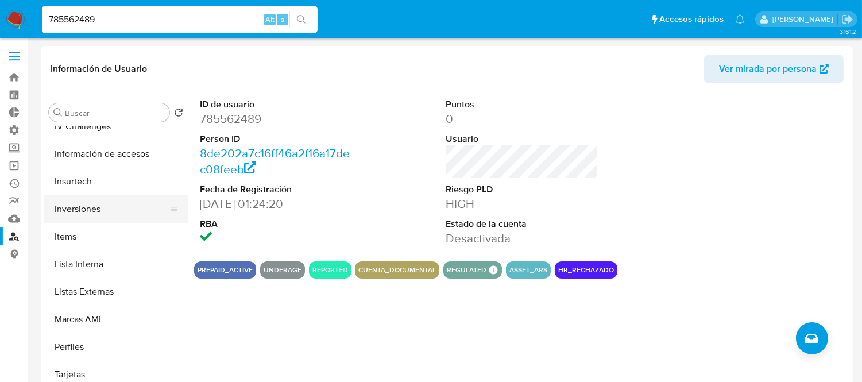
click at [78, 211] on button "Inversiones" at bounding box center [111, 209] width 134 height 28
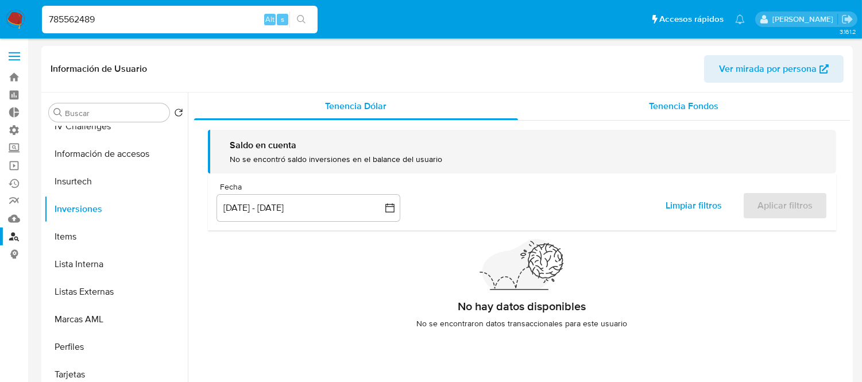
click at [666, 99] on span "Tenencia Fondos" at bounding box center [683, 105] width 69 height 13
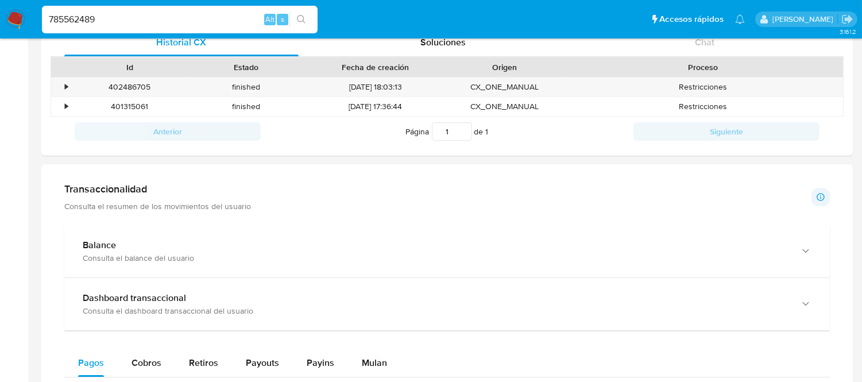
scroll to position [388, 0]
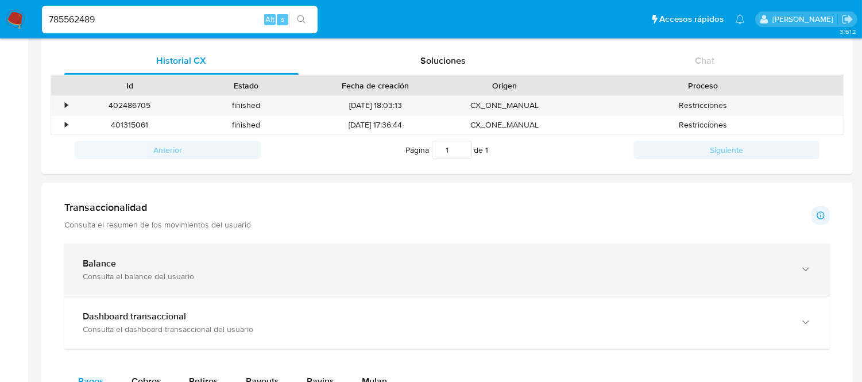
drag, startPoint x: 305, startPoint y: 276, endPoint x: 306, endPoint y: 269, distance: 7.0
click at [305, 276] on div "Consulta el balance del usuario" at bounding box center [436, 276] width 706 height 10
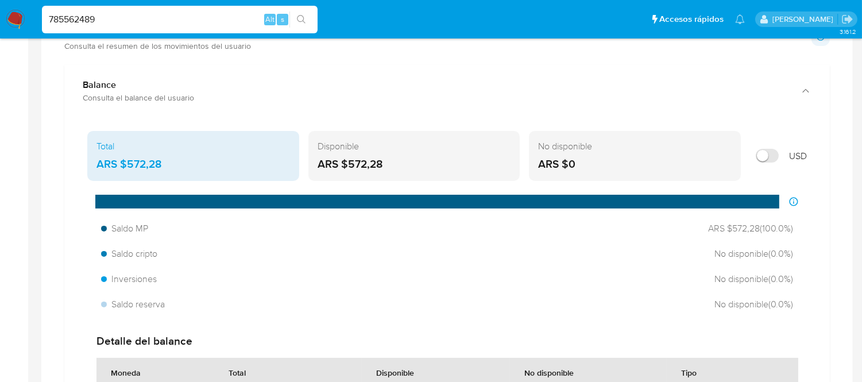
scroll to position [707, 0]
